Goal: Transaction & Acquisition: Purchase product/service

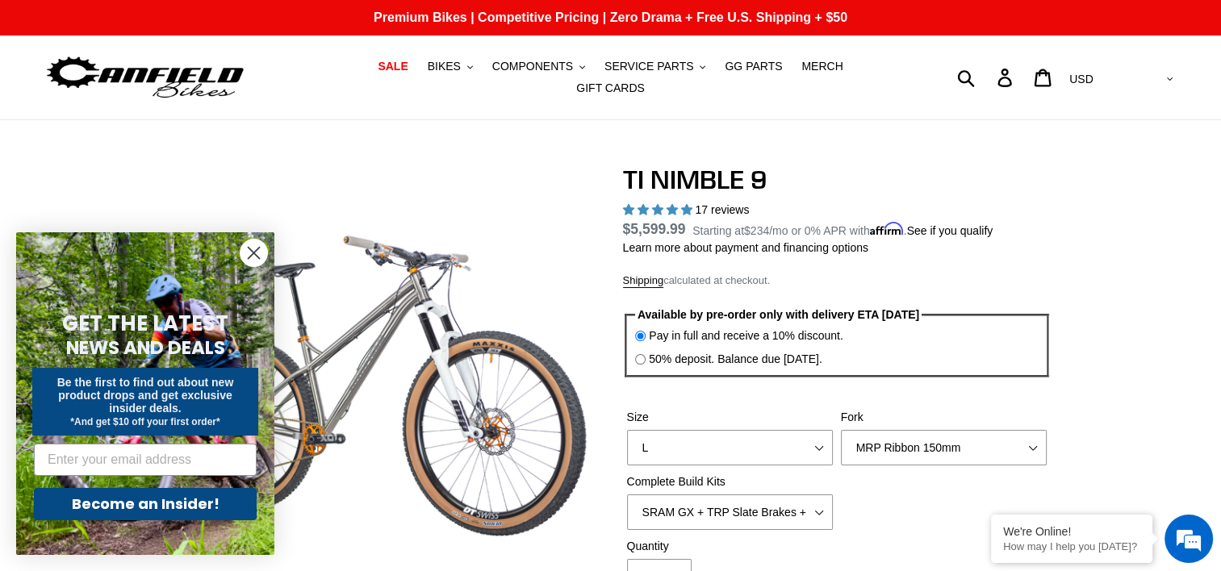
click at [248, 252] on circle "Close dialog" at bounding box center [253, 253] width 27 height 27
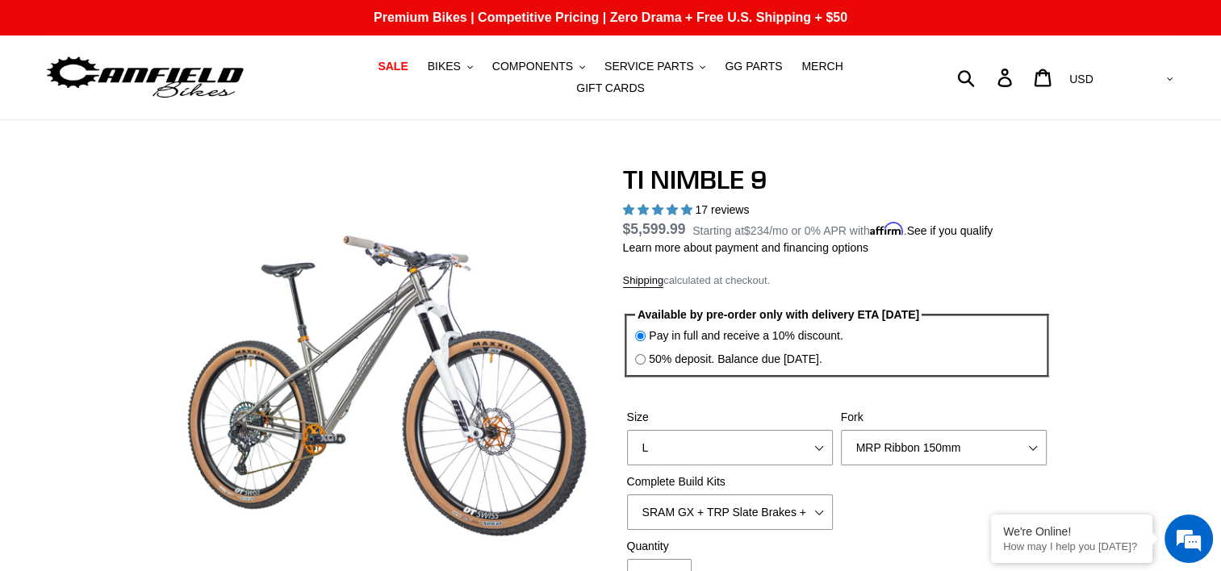
scroll to position [161, 0]
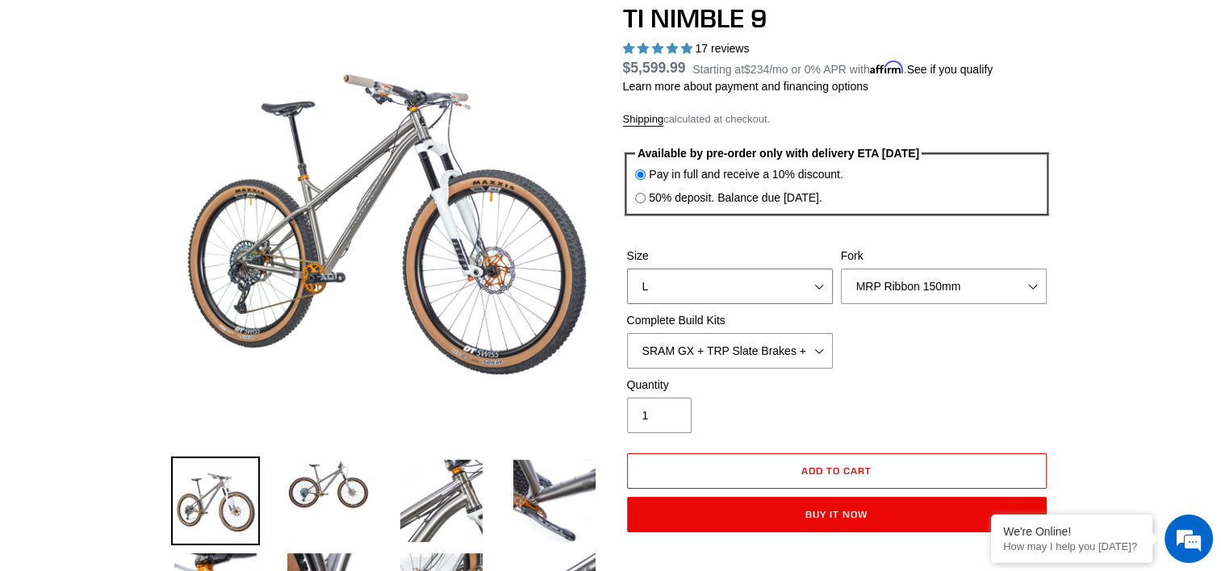
click at [812, 276] on select "S M L XL / XXL (Specify at checkout)" at bounding box center [730, 287] width 206 height 36
select select "XL / XXL (Specify at checkout)"
click at [627, 269] on select "S M L XL / XXL (Specify at checkout)" at bounding box center [730, 287] width 206 height 36
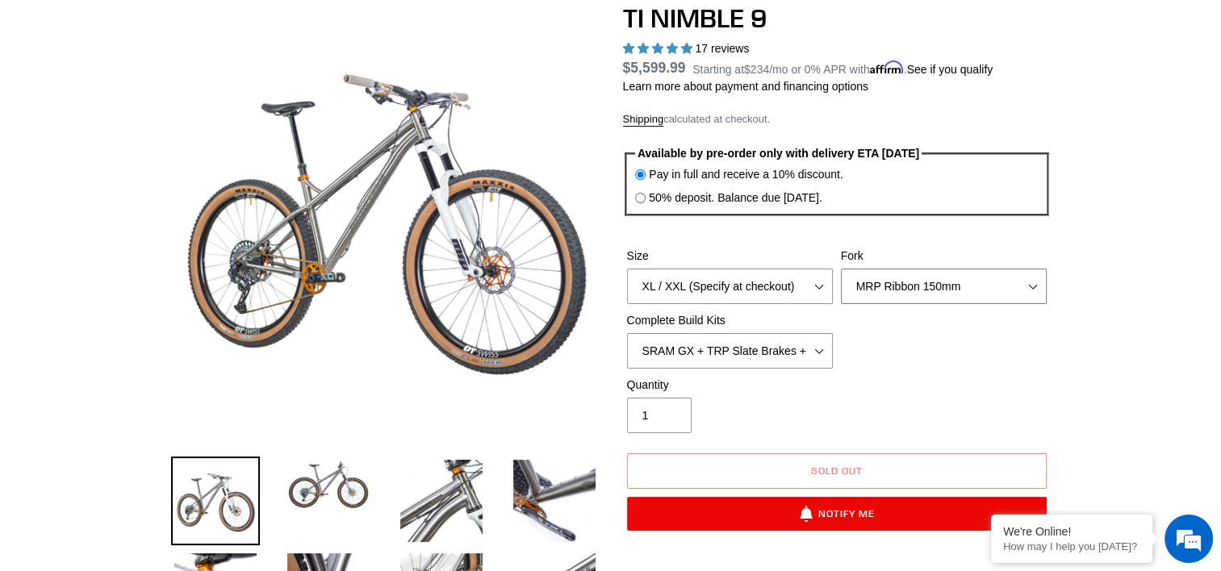
click at [959, 274] on select "MRP Ribbon 150mm RockShox Lyrik 150mm Fox Factory 36 150mm Cane Creek Helm 150m…" at bounding box center [944, 287] width 206 height 36
select select "RockShox Lyrik 150mm"
click at [841, 269] on select "MRP Ribbon 150mm RockShox Lyrik 150mm Fox Factory 36 150mm Cane Creek Helm 150m…" at bounding box center [944, 287] width 206 height 36
click at [793, 336] on select "SRAM GX + TRP Slate Brakes + Rotors + e13 LG-1 Wheels SHIMANO XT + SHIMANO brak…" at bounding box center [730, 351] width 206 height 36
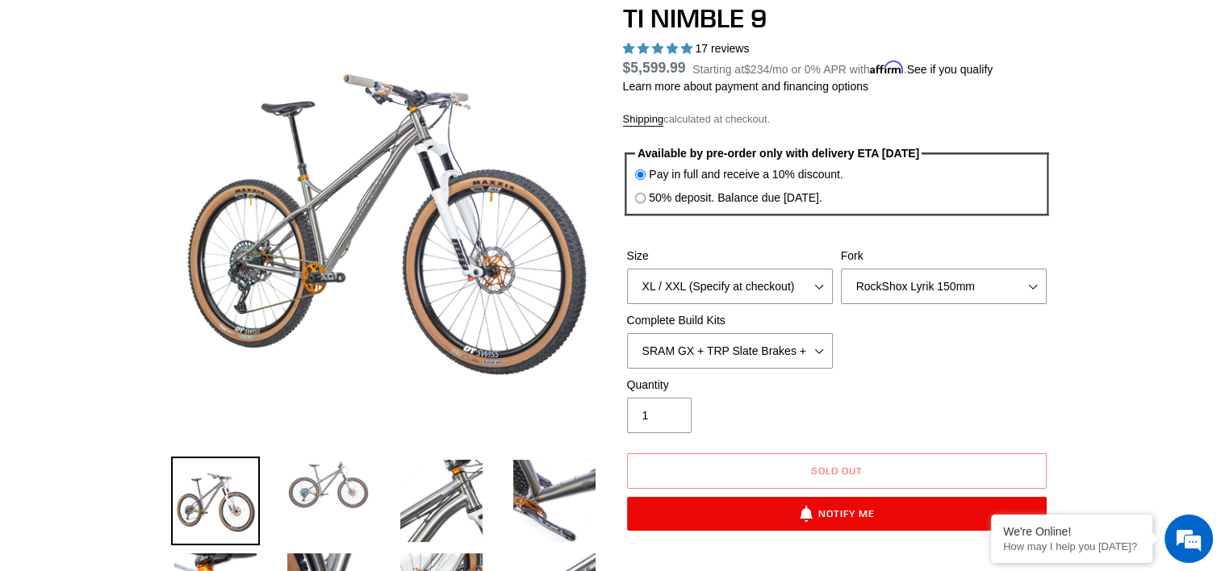
click at [345, 495] on img at bounding box center [328, 485] width 89 height 56
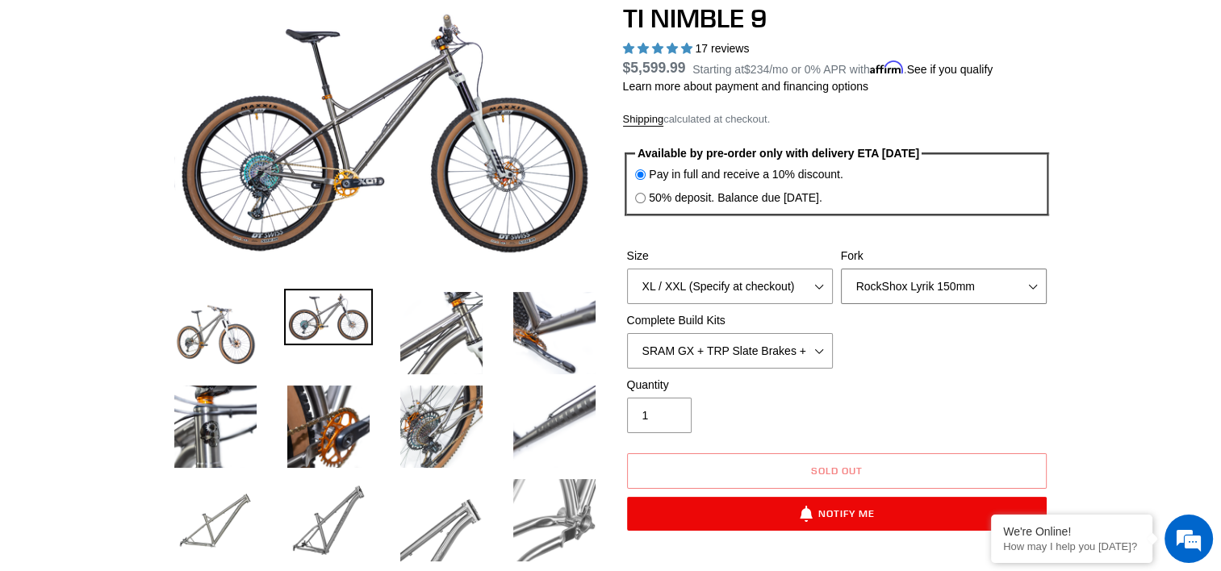
click at [997, 272] on select "MRP Ribbon 150mm RockShox Lyrik 150mm Fox Factory 36 150mm Cane Creek Helm 150m…" at bounding box center [944, 287] width 206 height 36
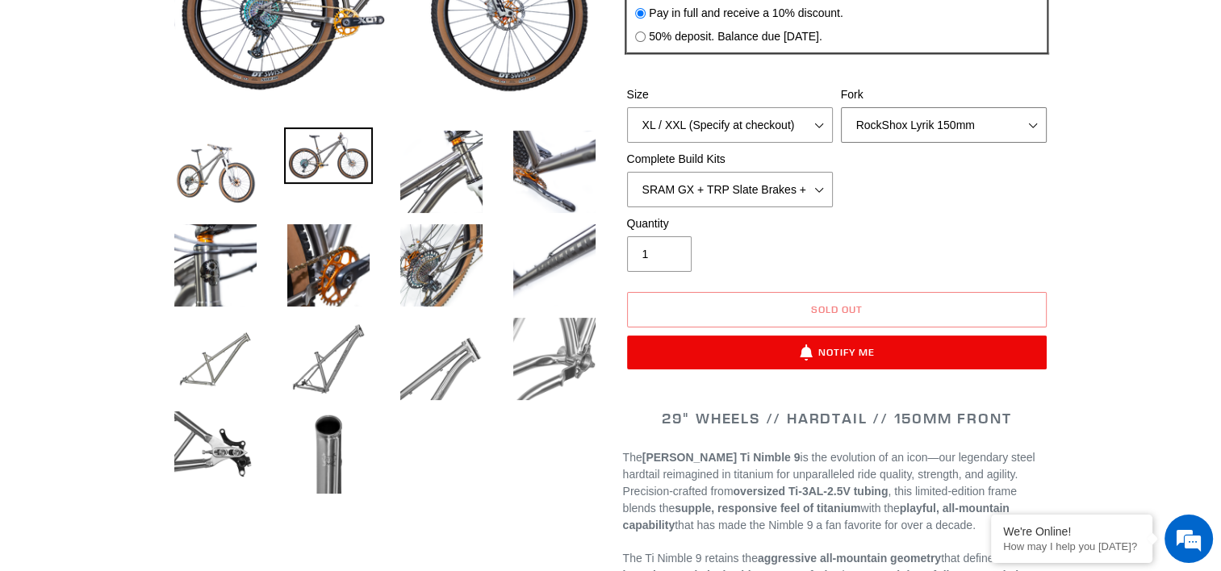
scroll to position [403, 0]
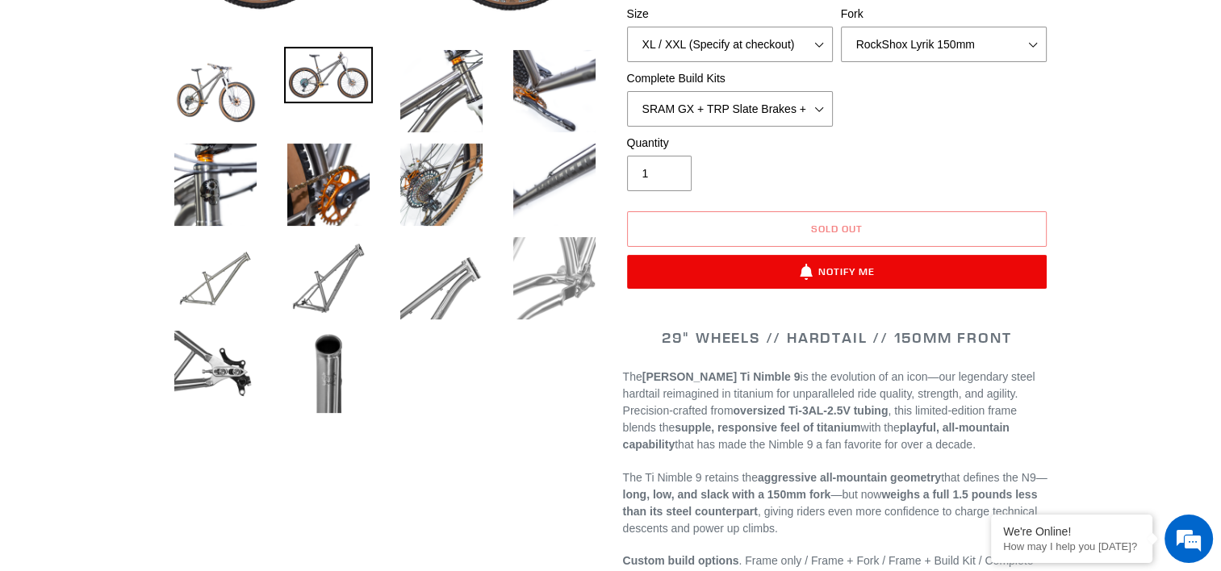
click at [540, 277] on img at bounding box center [554, 278] width 89 height 89
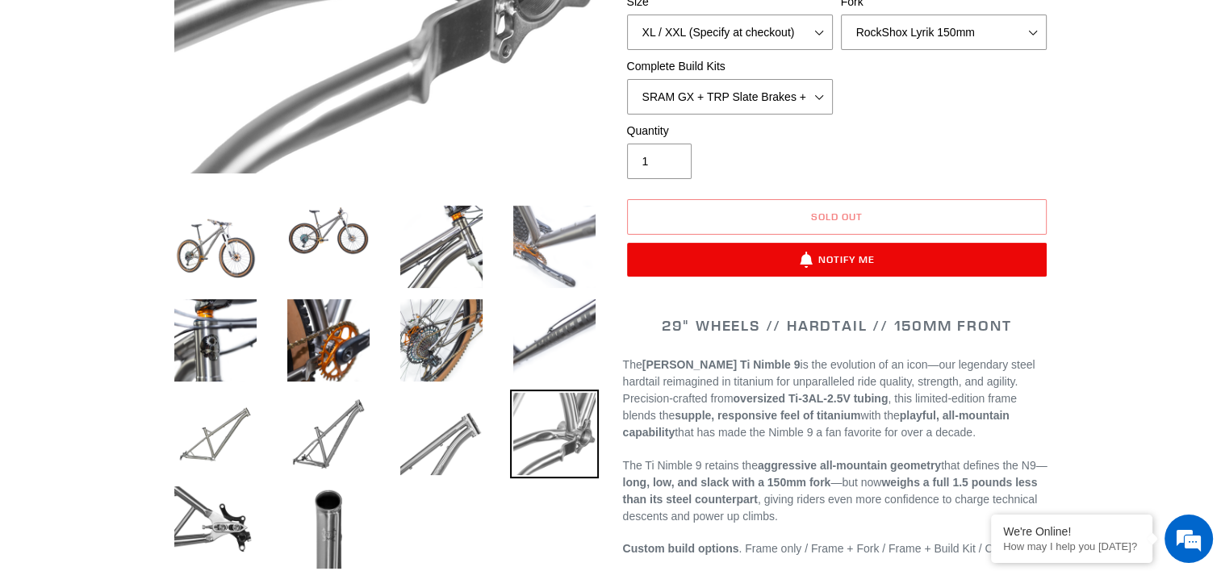
scroll to position [484, 0]
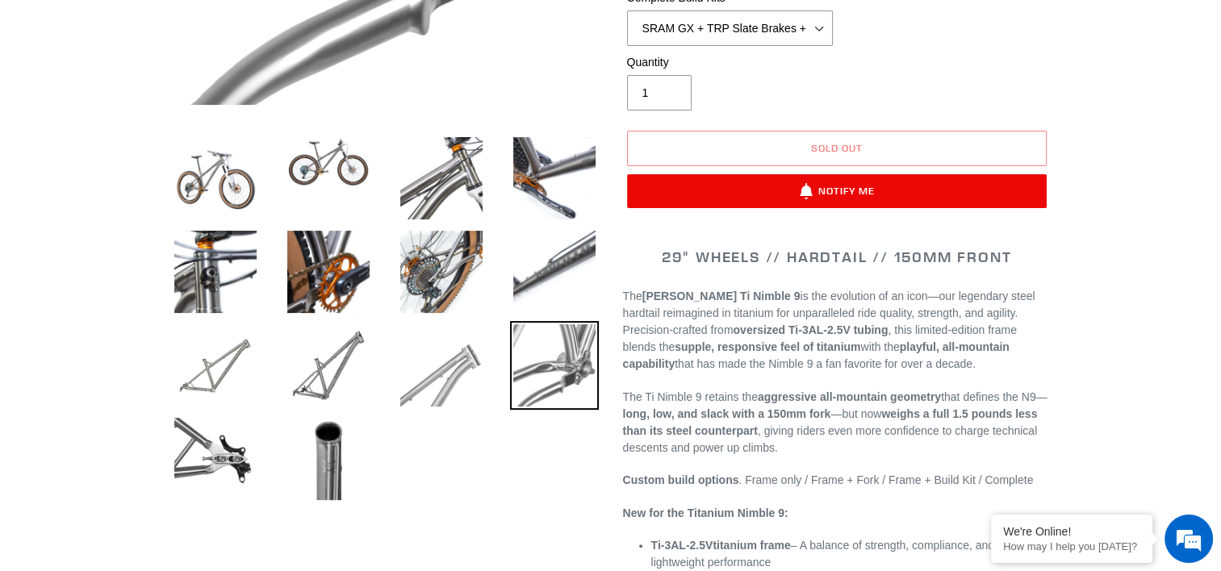
click at [460, 371] on img at bounding box center [441, 365] width 89 height 89
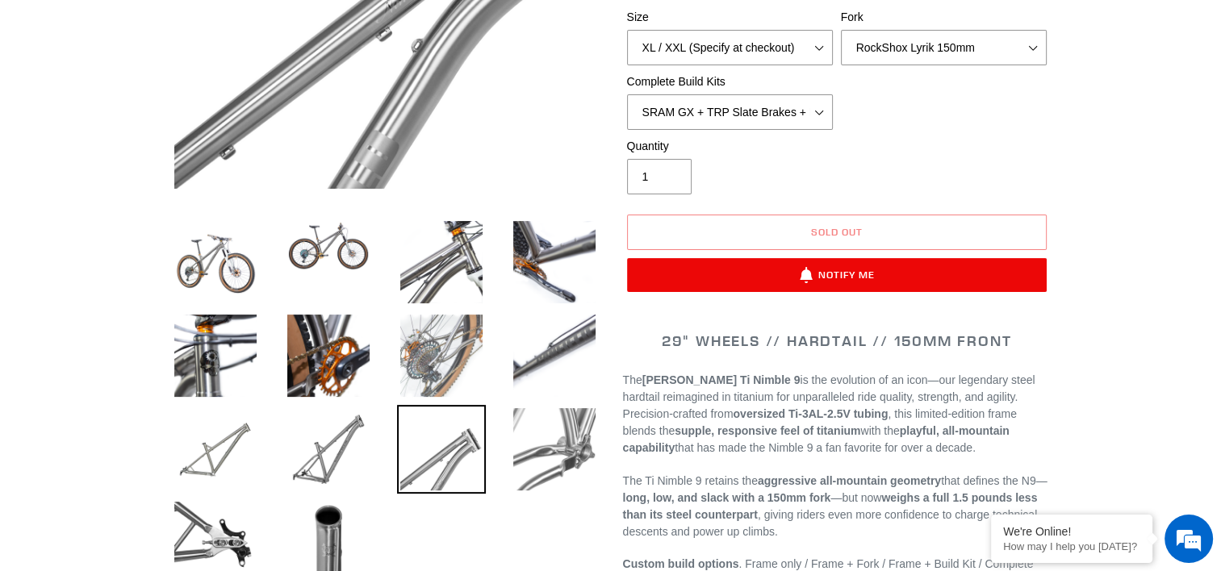
scroll to position [403, 0]
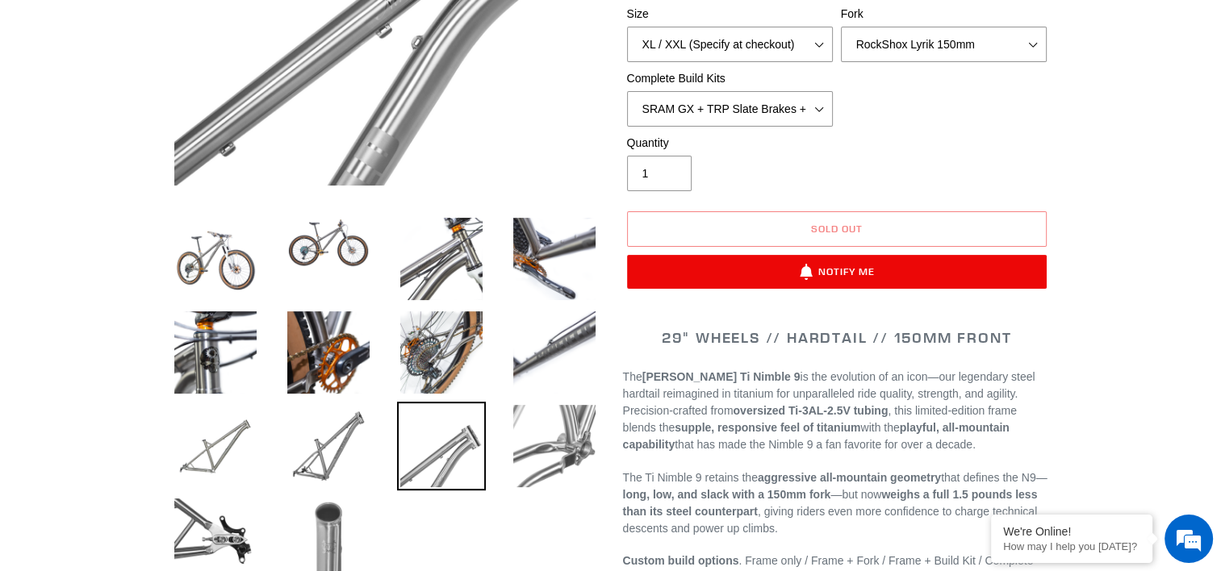
click at [303, 514] on img at bounding box center [328, 539] width 89 height 89
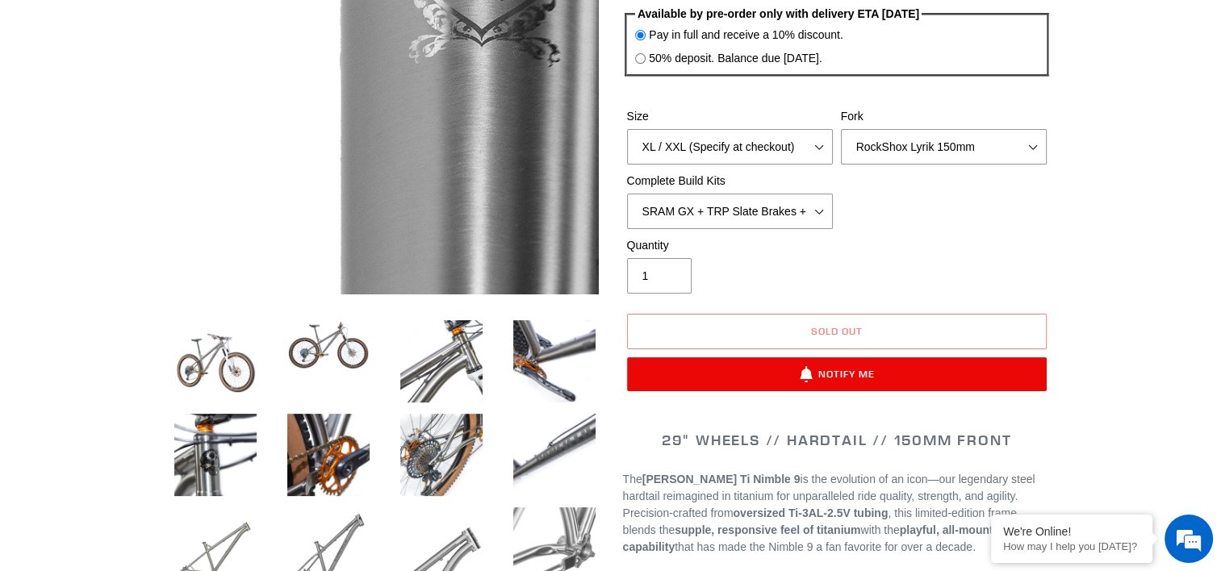
scroll to position [565, 0]
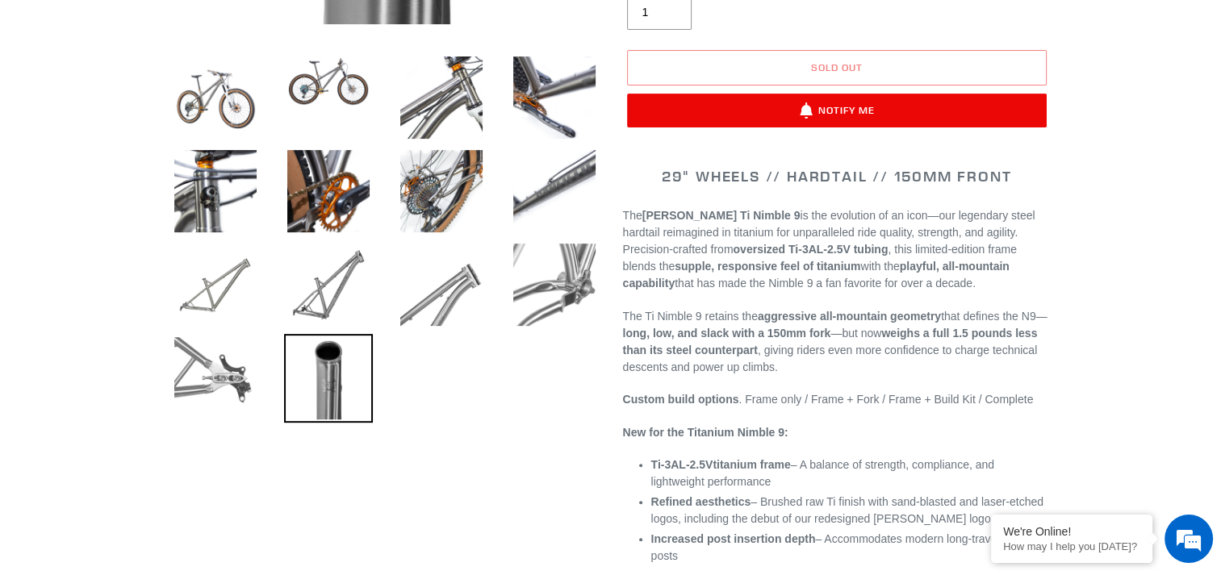
click at [229, 368] on img at bounding box center [215, 378] width 89 height 89
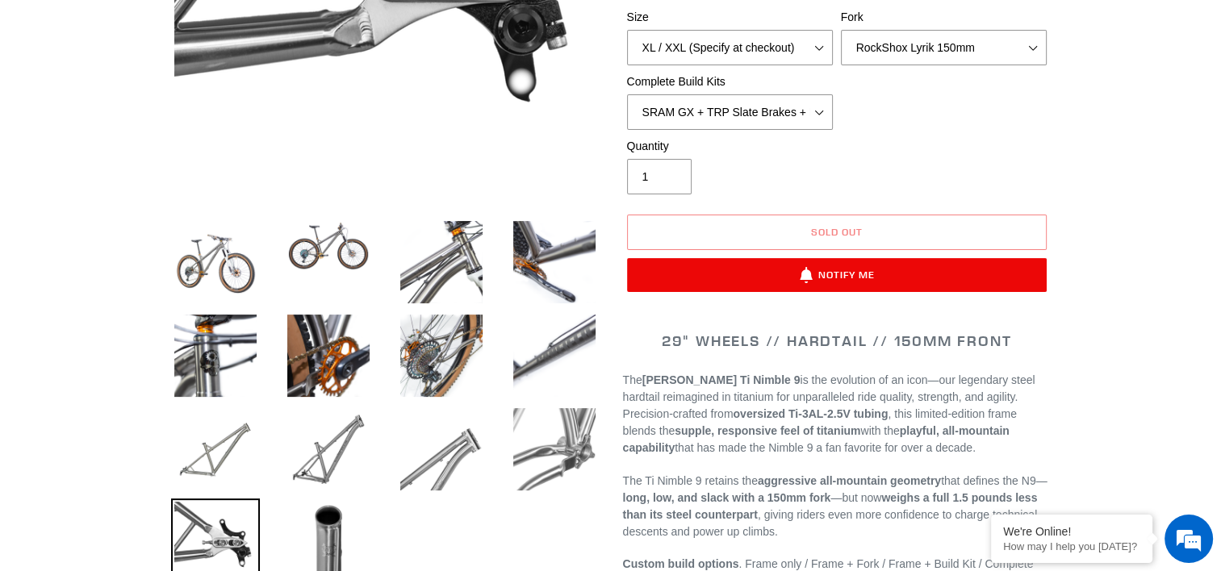
scroll to position [403, 0]
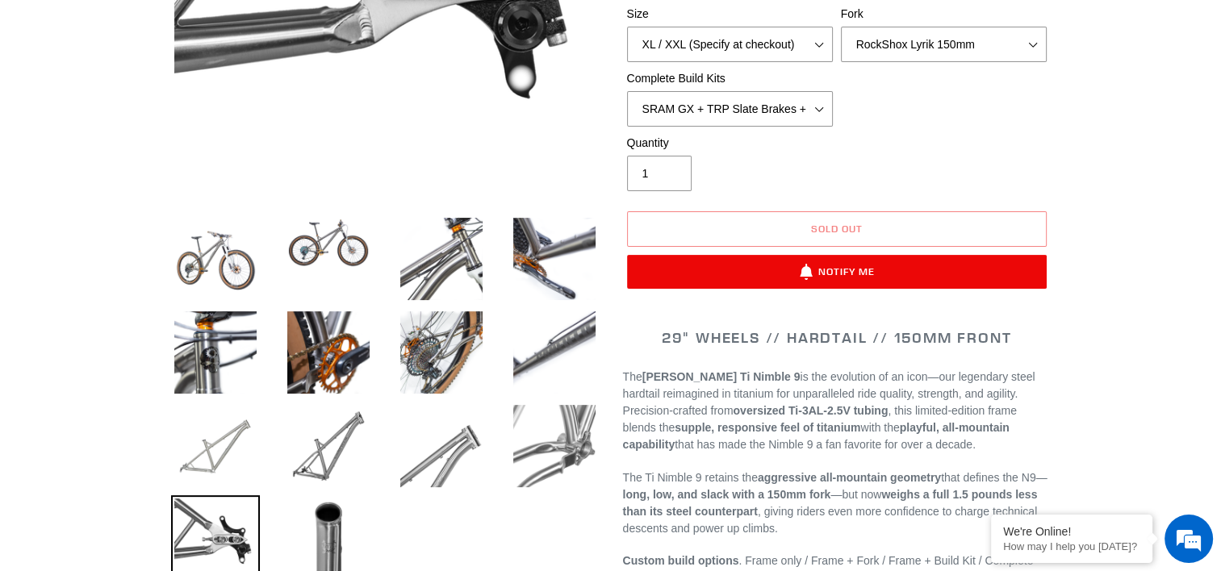
click at [232, 416] on img at bounding box center [215, 446] width 89 height 89
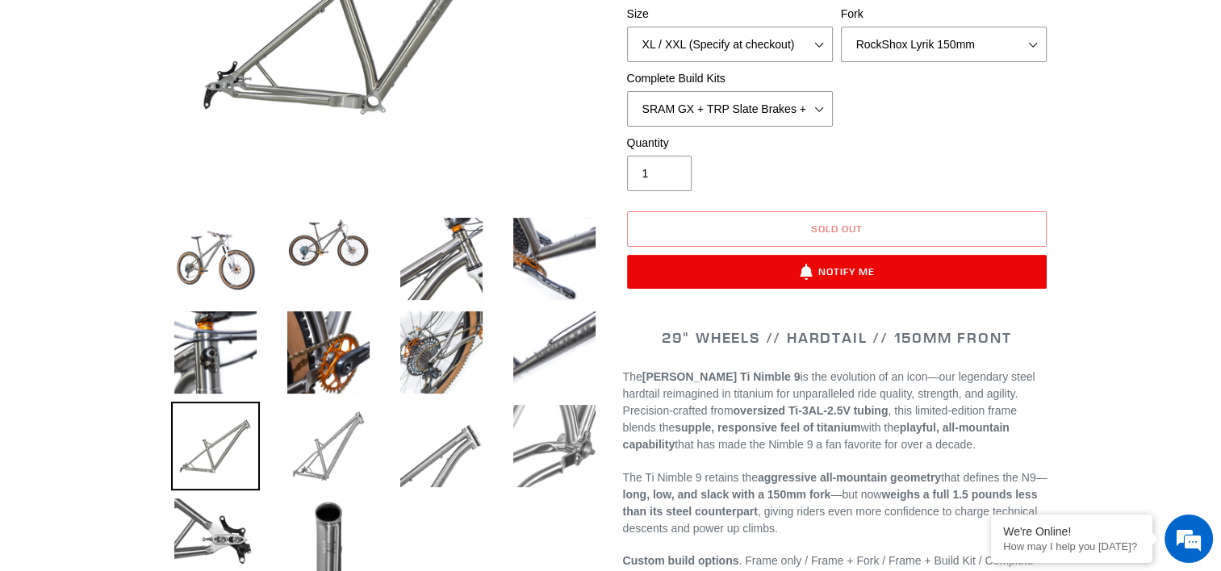
click at [342, 448] on img at bounding box center [328, 446] width 89 height 89
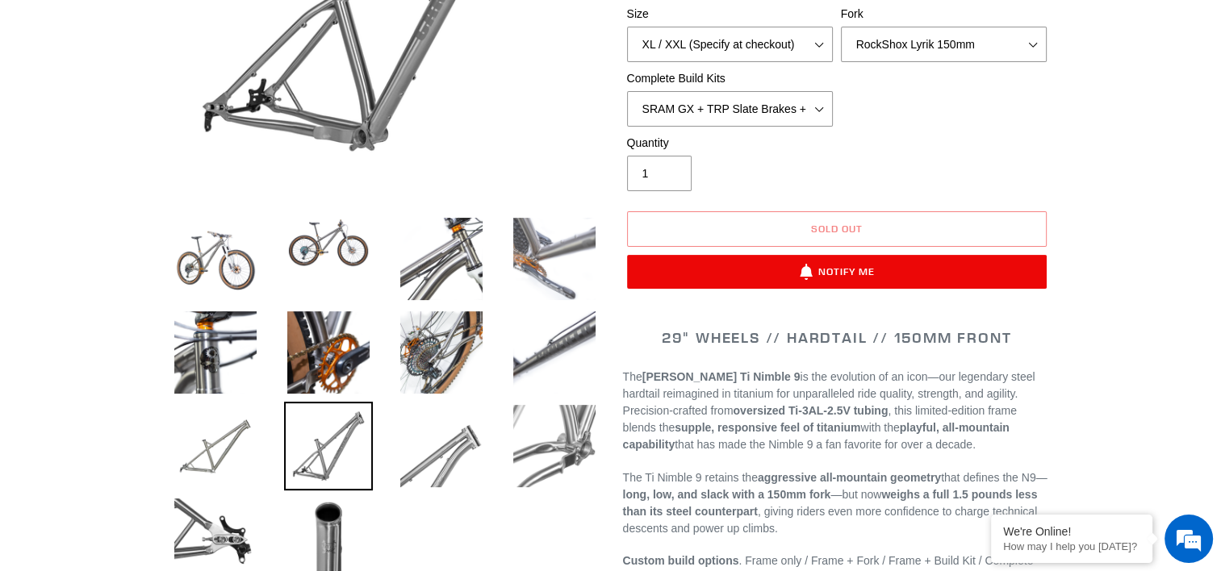
click at [537, 239] on img at bounding box center [554, 259] width 89 height 89
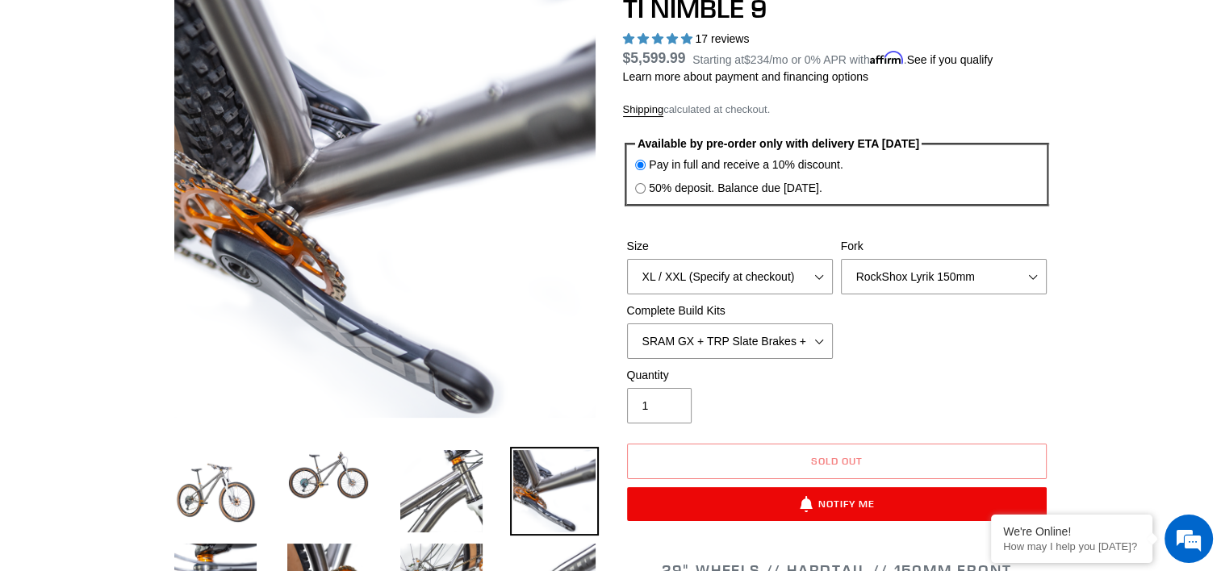
scroll to position [161, 0]
